Goal: Information Seeking & Learning: Learn about a topic

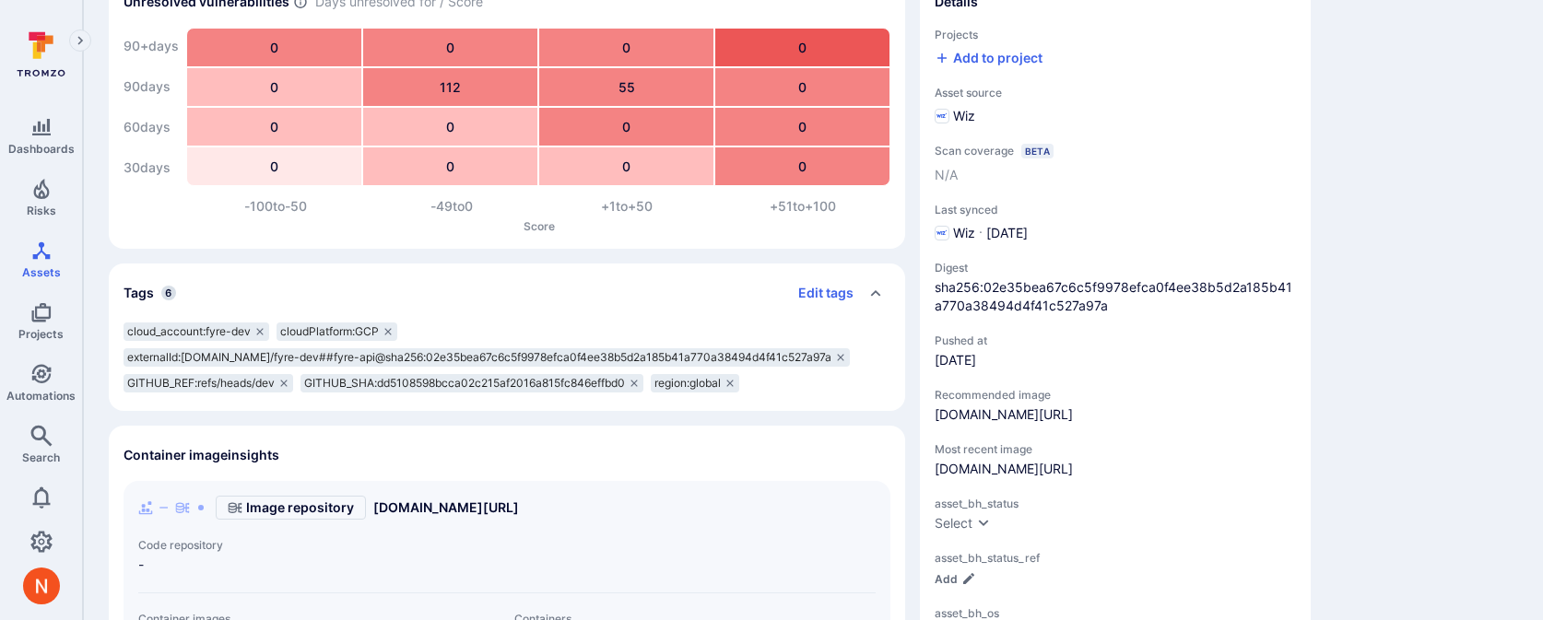
scroll to position [194, 0]
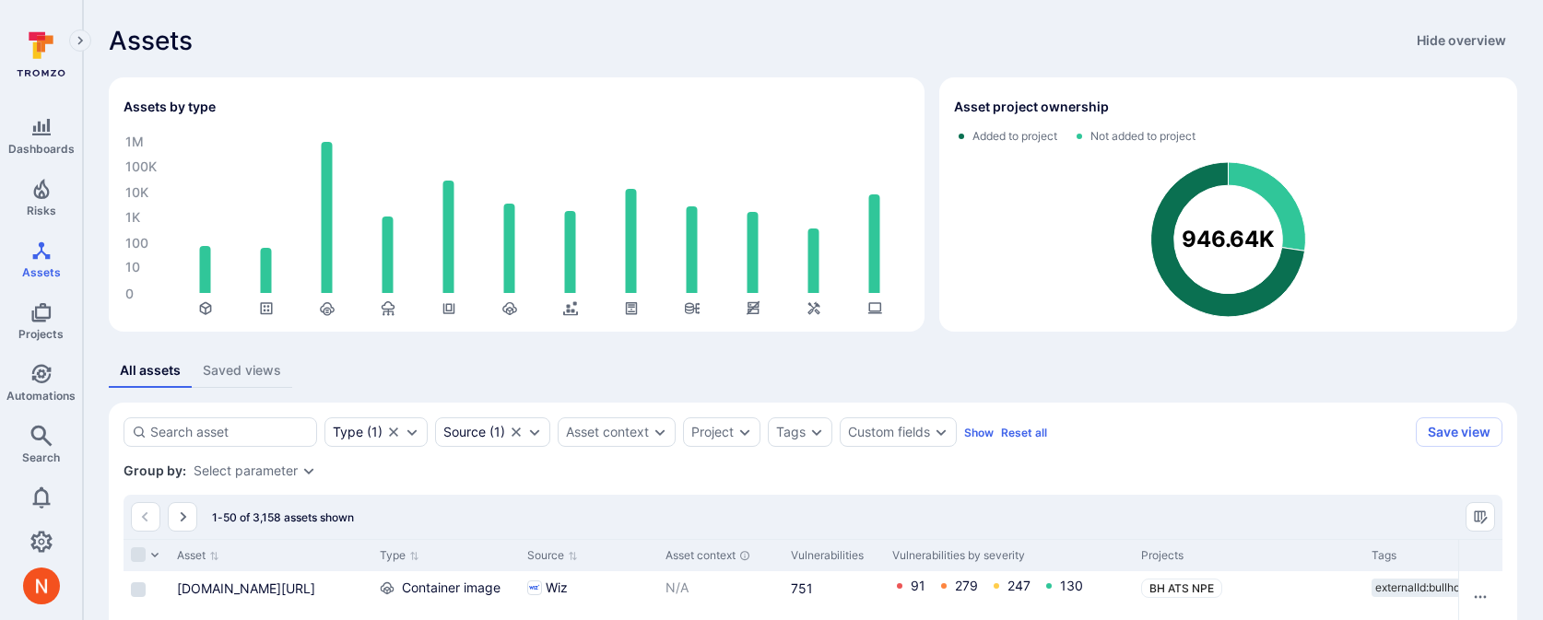
scroll to position [272, 0]
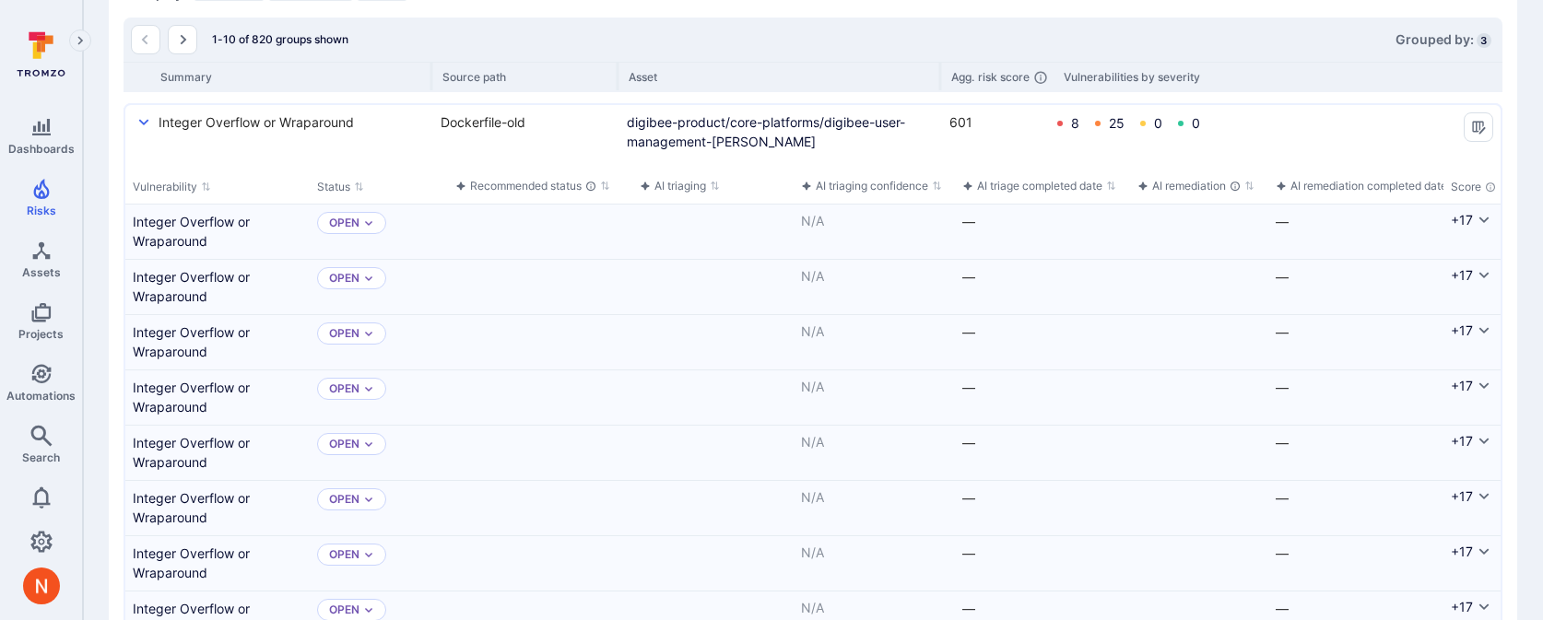
scroll to position [529, 0]
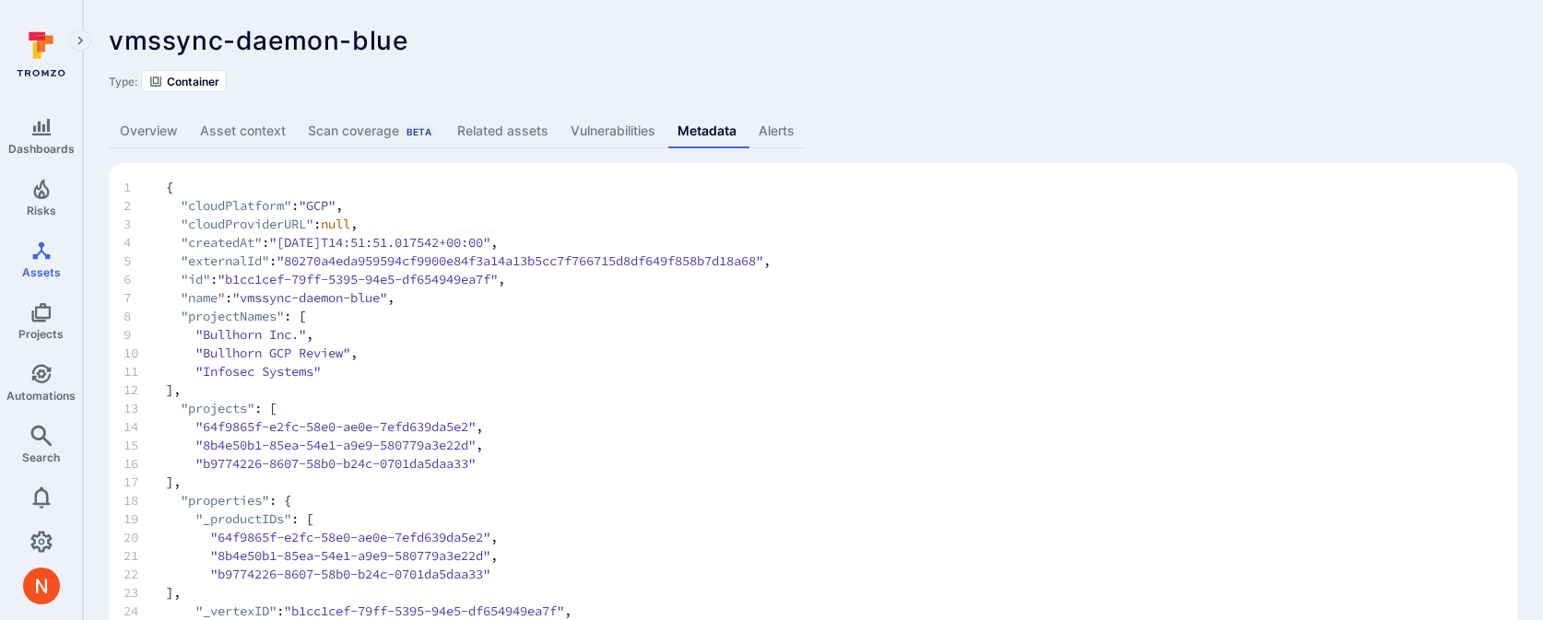
scroll to position [1294, 0]
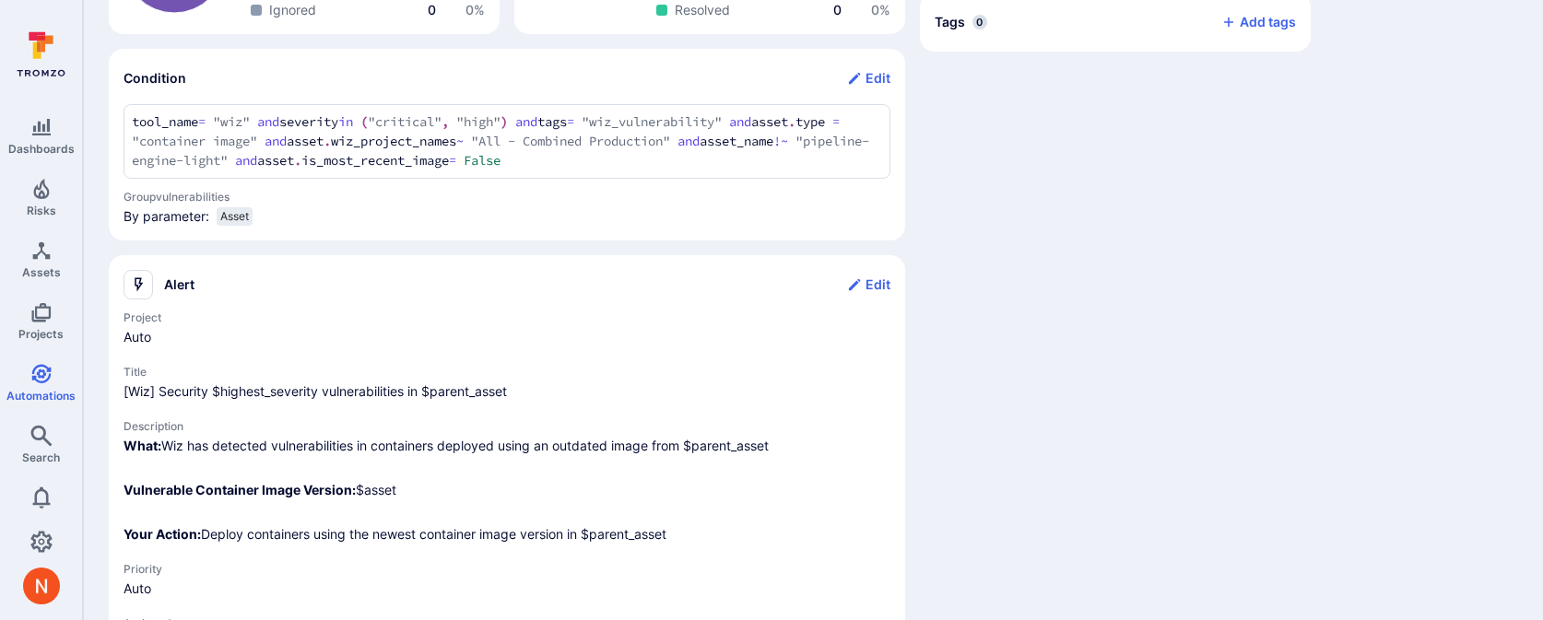
scroll to position [654, 0]
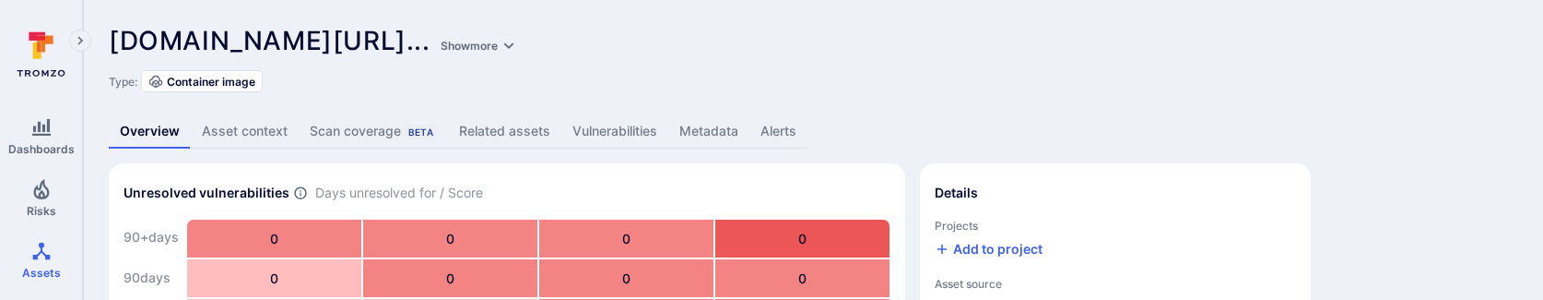
scroll to position [434, 0]
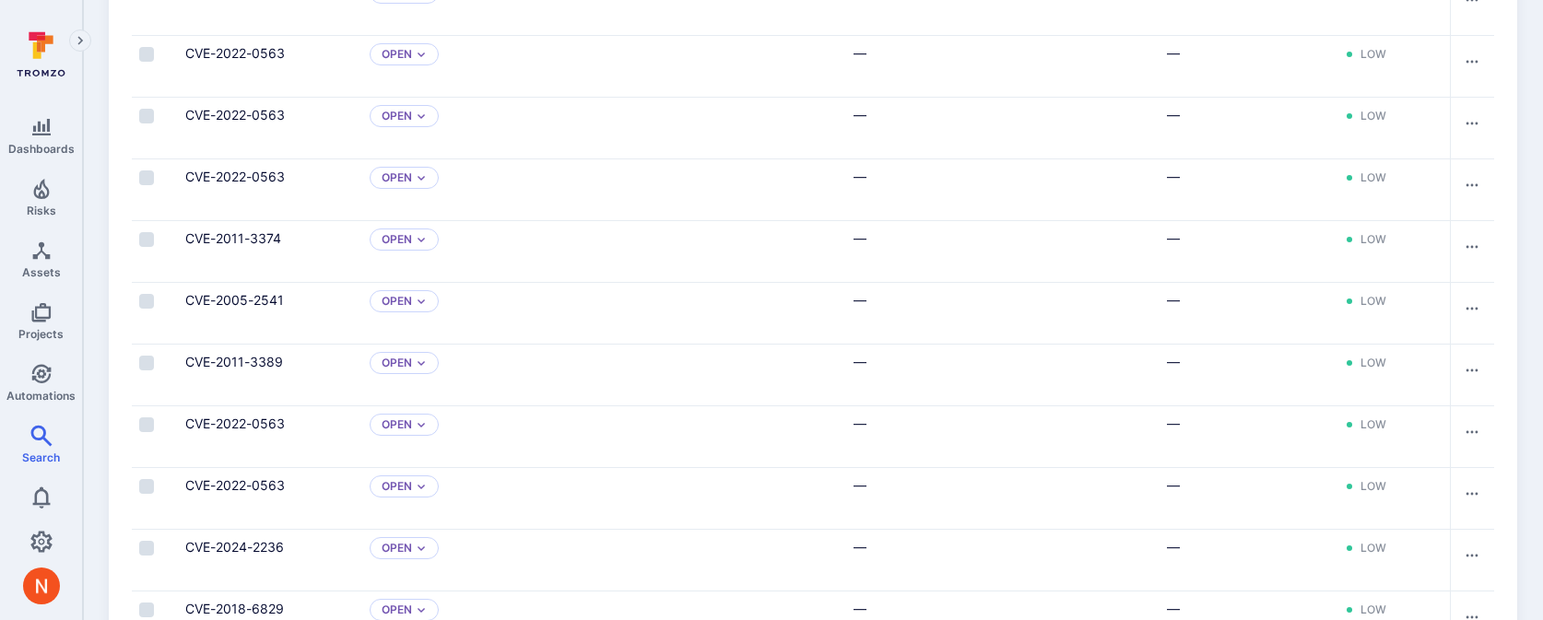
scroll to position [324, 0]
